Goal: Transaction & Acquisition: Purchase product/service

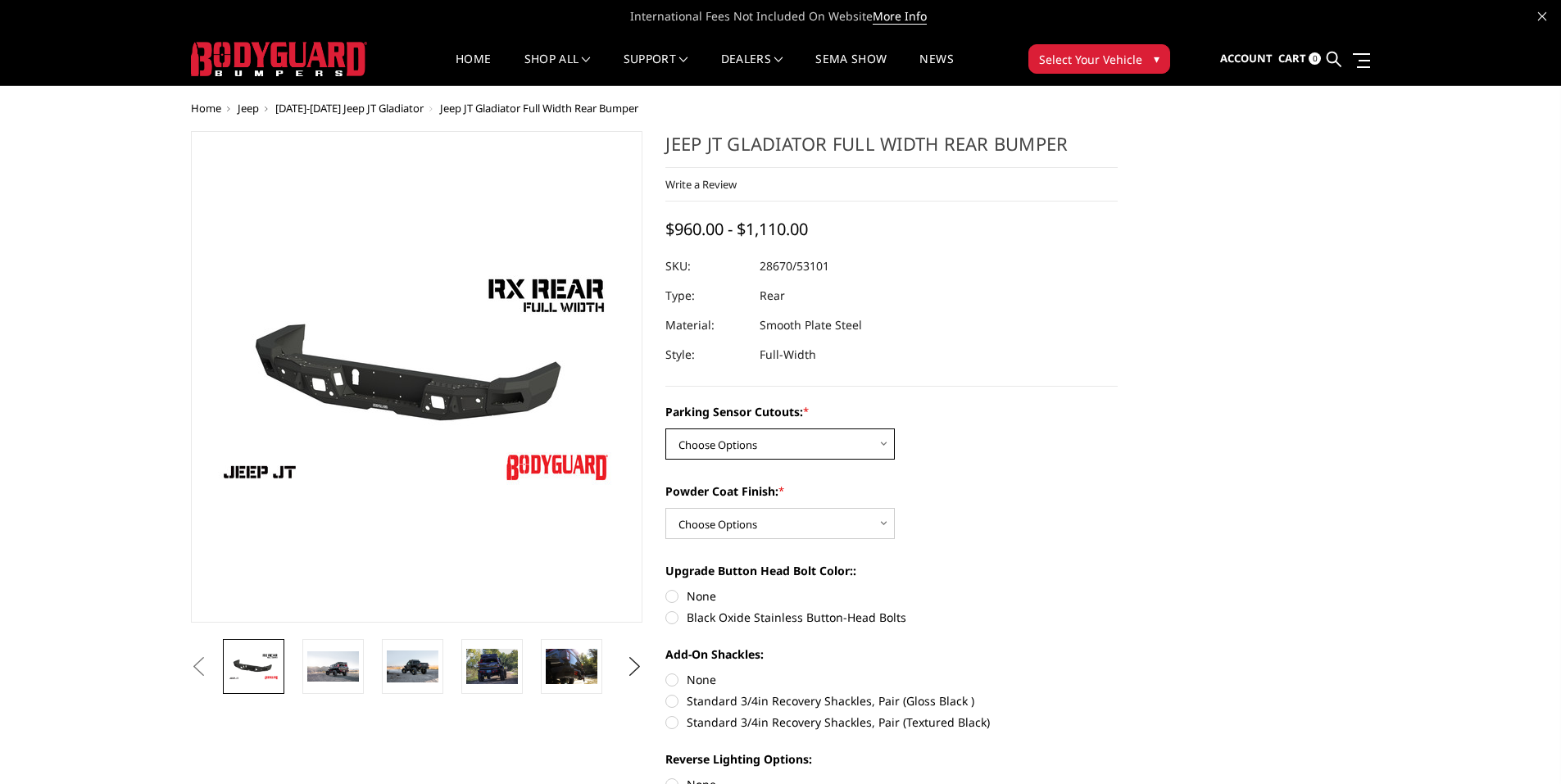
click at [889, 442] on select "Choose Options Yes - WITH Parking Sensor Cutouts No - WITHOUT Parking Sensor Cu…" at bounding box center [780, 444] width 229 height 31
select select "4251"
click at [666, 429] on select "Choose Options Yes - WITH Parking Sensor Cutouts No - WITHOUT Parking Sensor Cu…" at bounding box center [780, 444] width 229 height 31
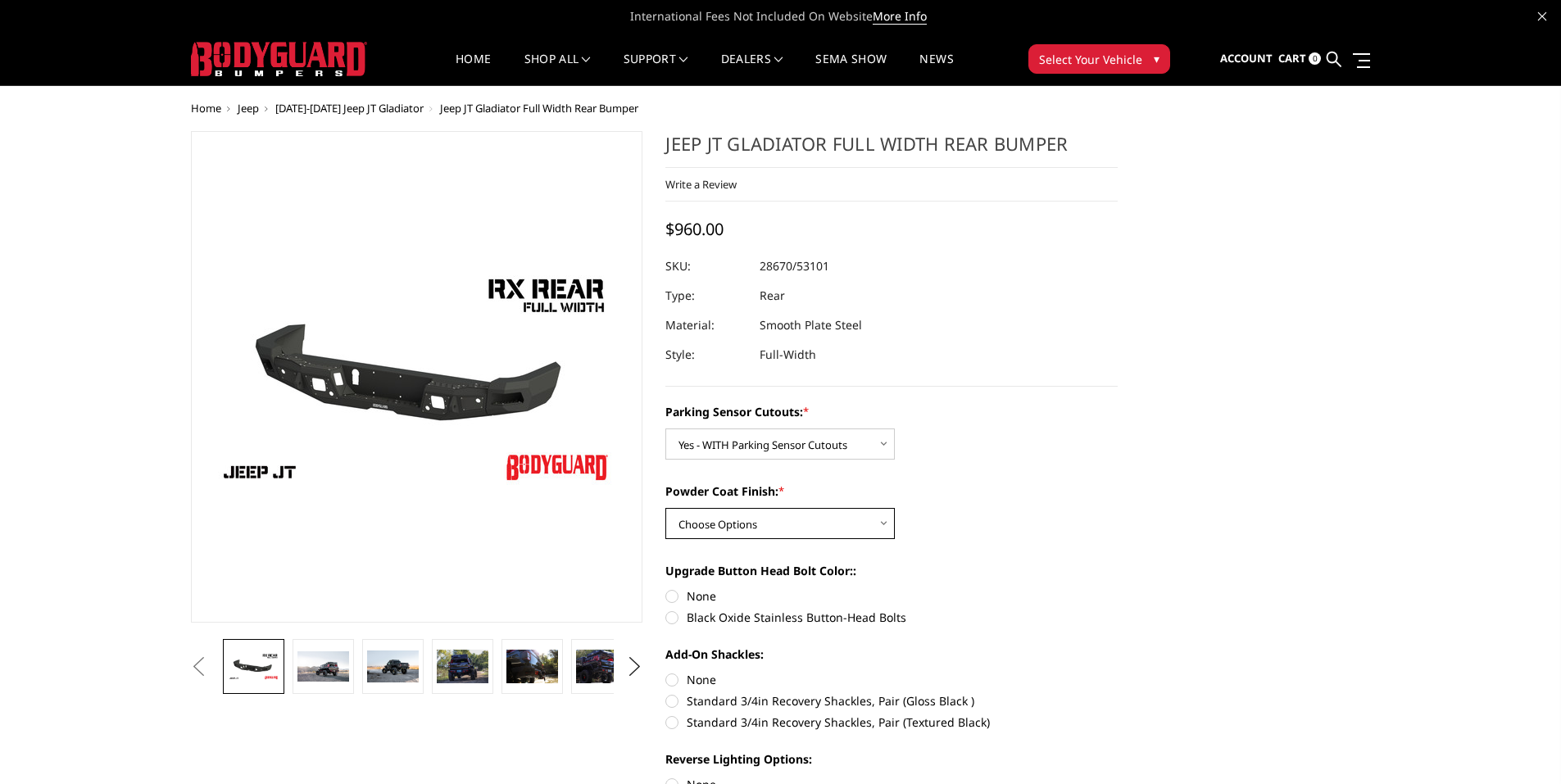
click at [883, 520] on select "Choose Options Bare Metal Textured Black Powder Coat" at bounding box center [780, 523] width 229 height 31
select select "4254"
click at [666, 508] on select "Choose Options Bare Metal Textured Black Powder Coat" at bounding box center [780, 523] width 229 height 31
click at [532, 671] on img at bounding box center [532, 666] width 51 height 34
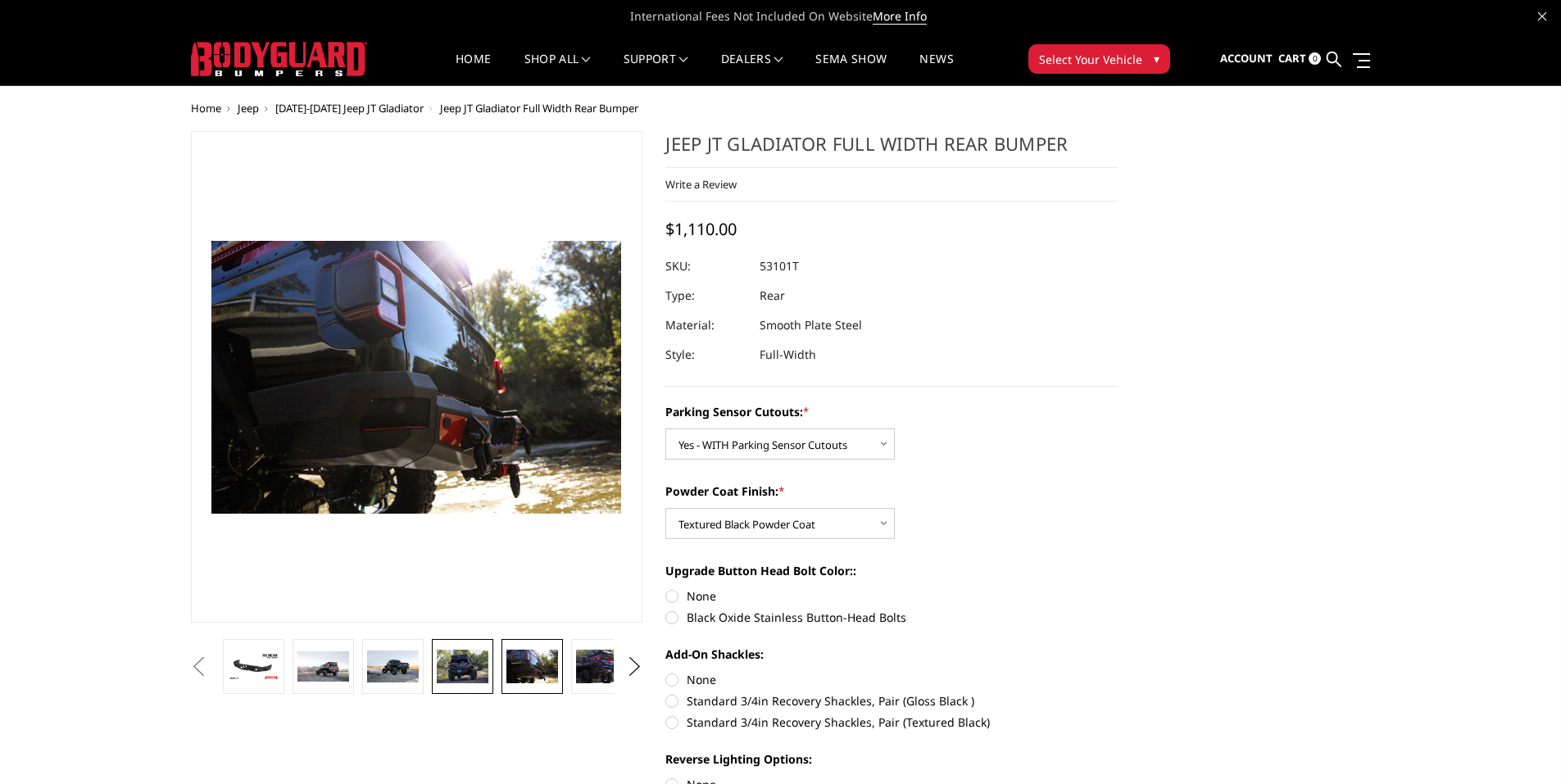
click at [474, 672] on img at bounding box center [462, 666] width 51 height 34
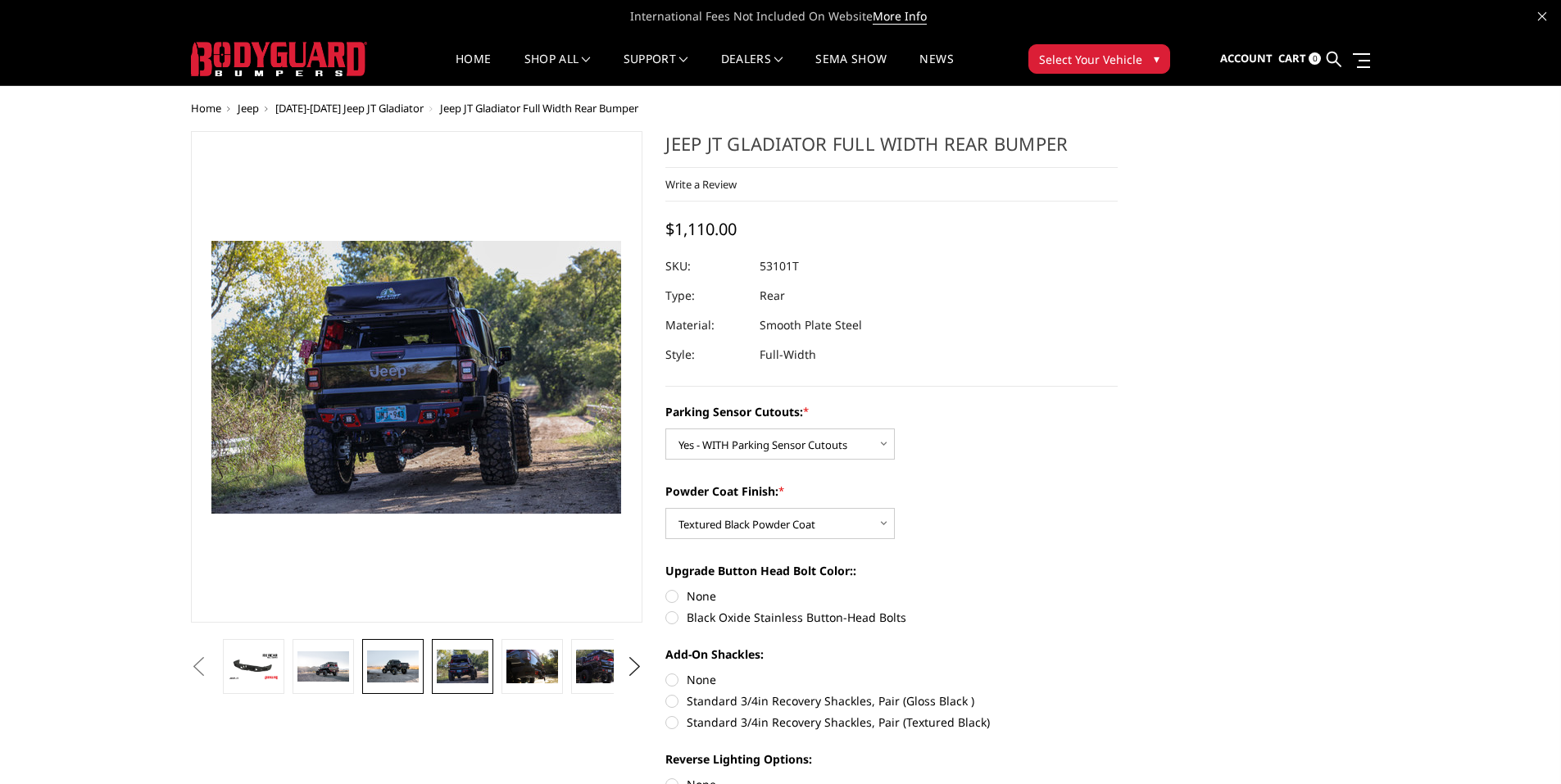
click at [394, 673] on img at bounding box center [393, 666] width 51 height 31
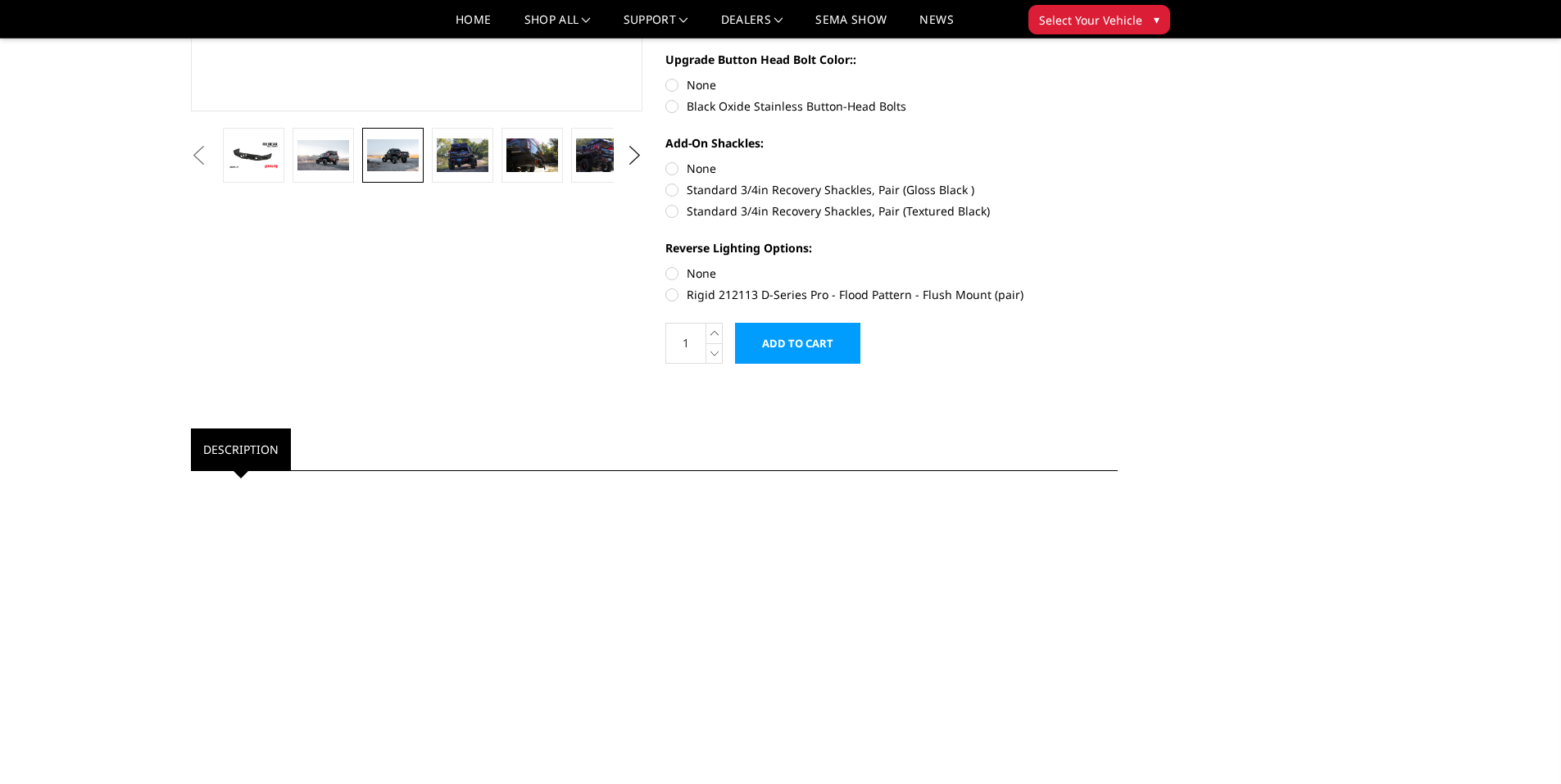
scroll to position [492, 0]
